Goal: Task Accomplishment & Management: Use online tool/utility

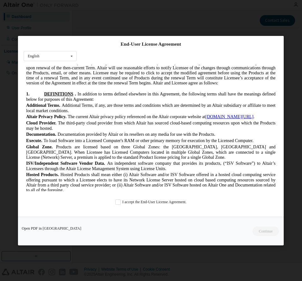
scroll to position [158, 0]
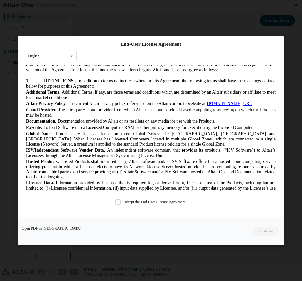
click at [284, 27] on div "End-User License Agreement English English Chinese French German Japanese Korea…" at bounding box center [151, 140] width 302 height 281
click at [178, 201] on label "I accept the End-User License Agreement." at bounding box center [150, 201] width 71 height 5
click at [272, 235] on button "Continue" at bounding box center [265, 230] width 27 height 9
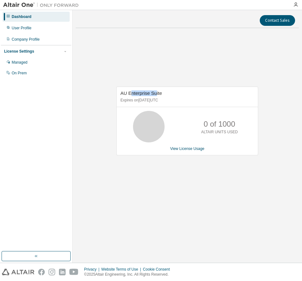
drag, startPoint x: 155, startPoint y: 94, endPoint x: 131, endPoint y: 94, distance: 24.0
click at [131, 94] on span "AU Enterprise Suite" at bounding box center [141, 92] width 42 height 5
